Goal: Check status: Check status

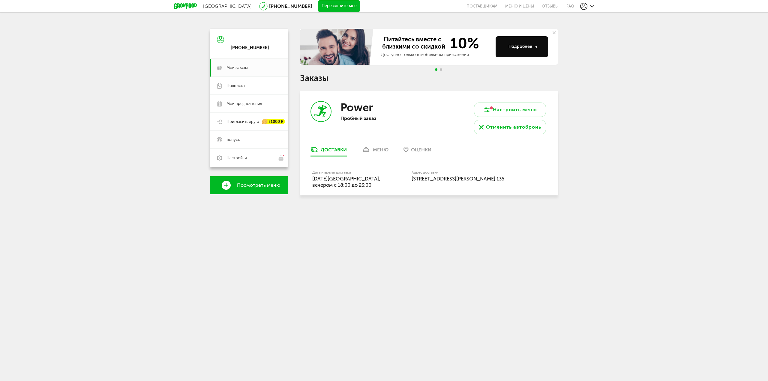
click at [621, 175] on div "[GEOGRAPHIC_DATA] [PHONE_NUMBER] Перезвоните мне поставщикам Меню и цены Отзывы…" at bounding box center [384, 113] width 768 height 226
click at [376, 151] on div "меню" at bounding box center [381, 150] width 16 height 6
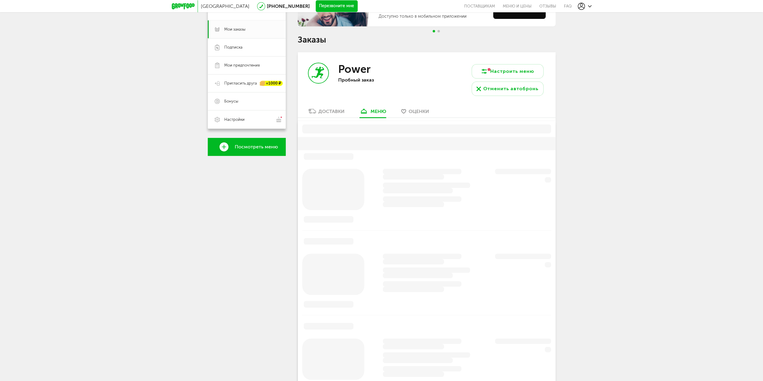
scroll to position [76, 0]
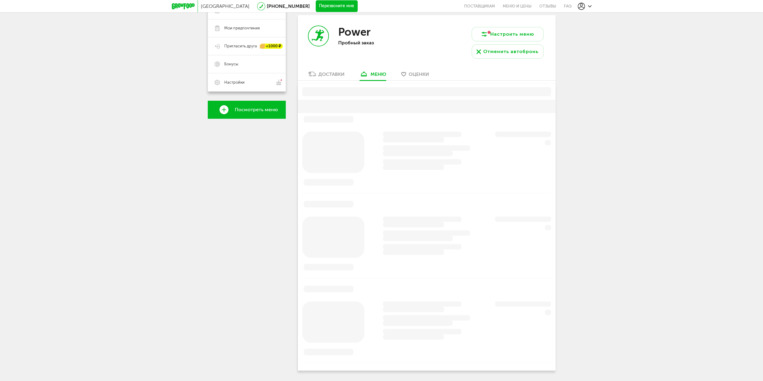
click at [333, 75] on div "Доставки" at bounding box center [331, 74] width 26 height 6
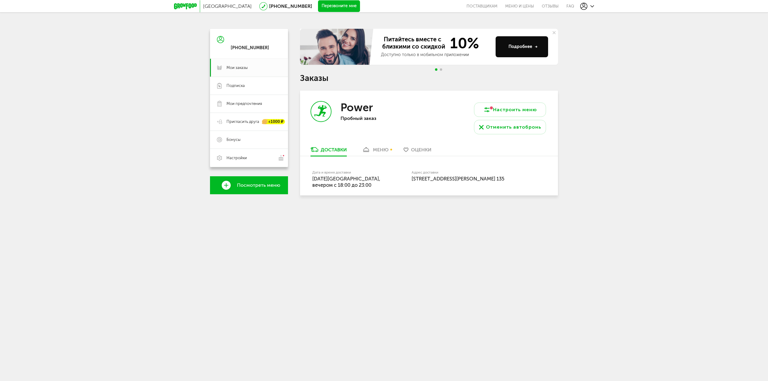
drag, startPoint x: 330, startPoint y: 181, endPoint x: 388, endPoint y: 186, distance: 58.4
click at [388, 186] on div "Дата и время доставки [DATE], вечером c 18:00 до 23:00" at bounding box center [361, 178] width 99 height 19
click at [375, 195] on div "Дата и время доставки [DATE], вечером c 18:00 до 23:00 Адрес доставки [STREET_A…" at bounding box center [429, 175] width 258 height 39
click at [376, 150] on div "меню" at bounding box center [381, 150] width 16 height 6
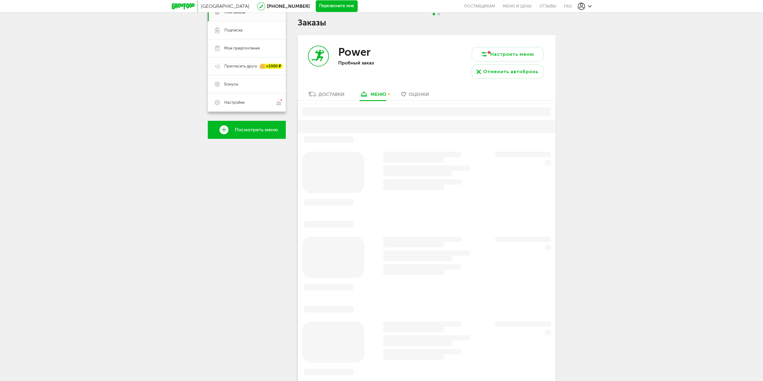
scroll to position [76, 0]
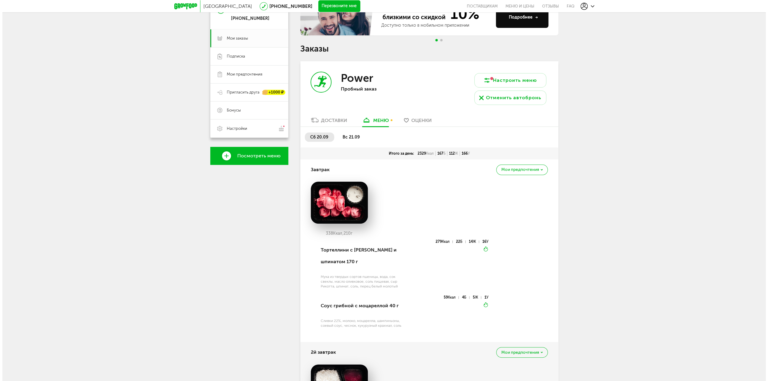
scroll to position [0, 0]
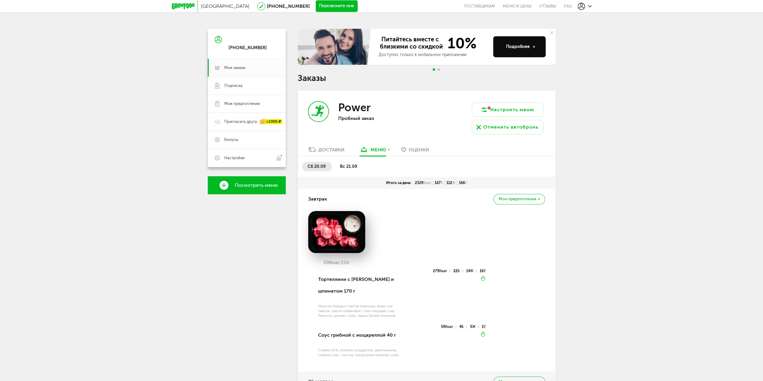
click at [422, 154] on link "Оценки" at bounding box center [415, 151] width 34 height 10
